Goal: Information Seeking & Learning: Learn about a topic

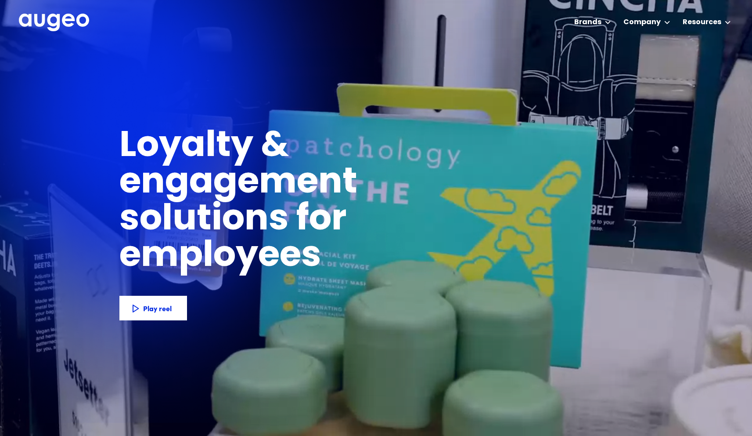
click at [79, 23] on img "home" at bounding box center [54, 23] width 70 height 18
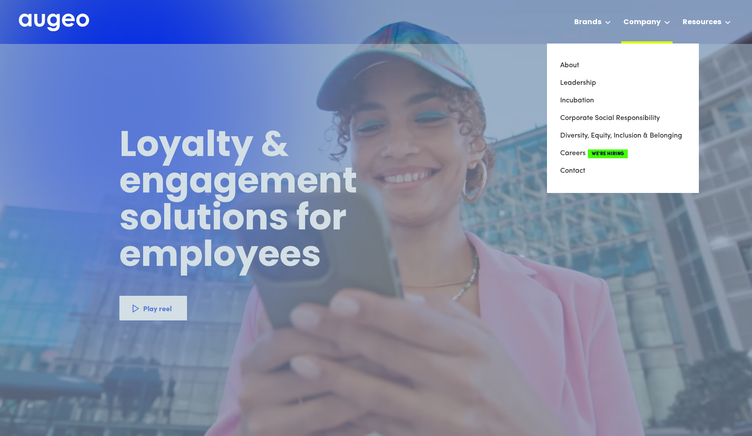
click at [654, 20] on div "Company" at bounding box center [642, 22] width 37 height 11
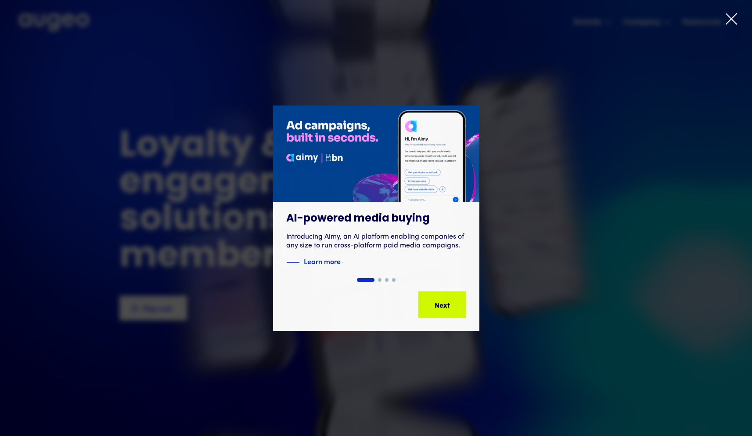
click at [540, 168] on div "1 of 4" at bounding box center [376, 217] width 752 height 225
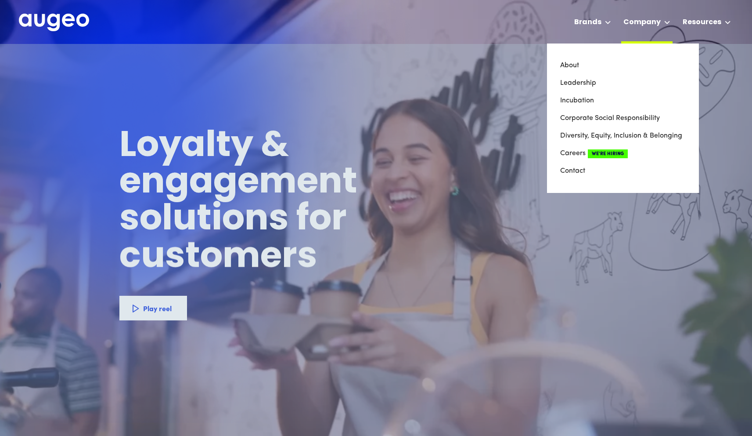
click at [651, 20] on div "Company" at bounding box center [642, 22] width 37 height 11
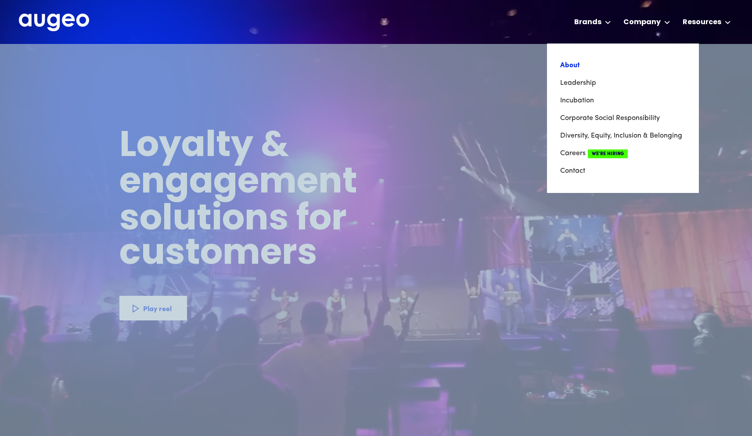
click at [575, 65] on link "About" at bounding box center [623, 66] width 126 height 18
